Goal: Book appointment/travel/reservation

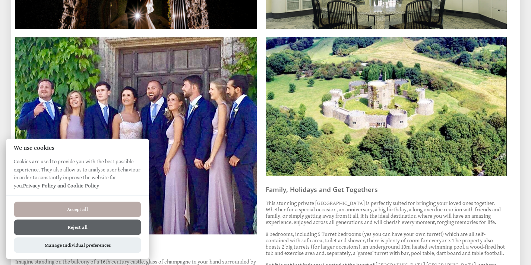
scroll to position [316, 0]
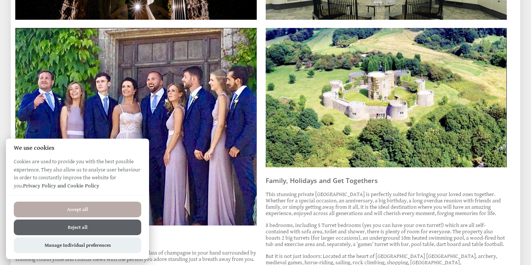
click at [73, 229] on button "Reject all" at bounding box center [78, 228] width 128 height 16
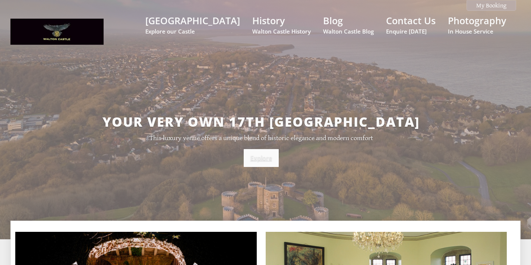
click at [254, 166] on link "Explore" at bounding box center [261, 158] width 35 height 18
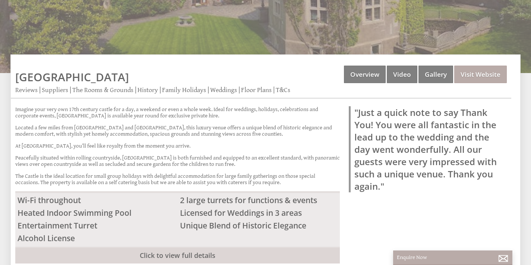
scroll to position [168, 0]
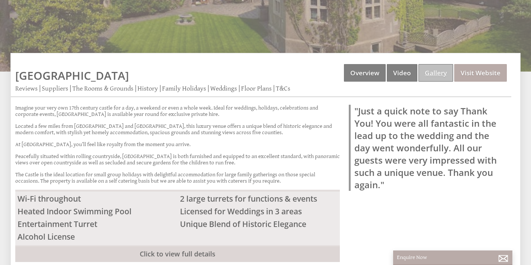
click at [429, 74] on link "Gallery" at bounding box center [436, 73] width 35 height 18
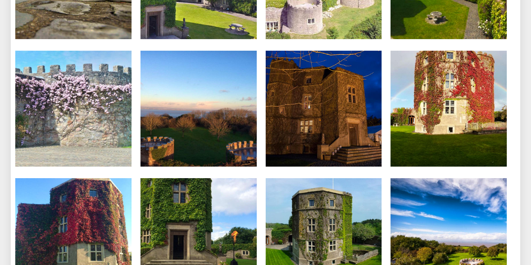
scroll to position [867, 0]
